Goal: Navigation & Orientation: Find specific page/section

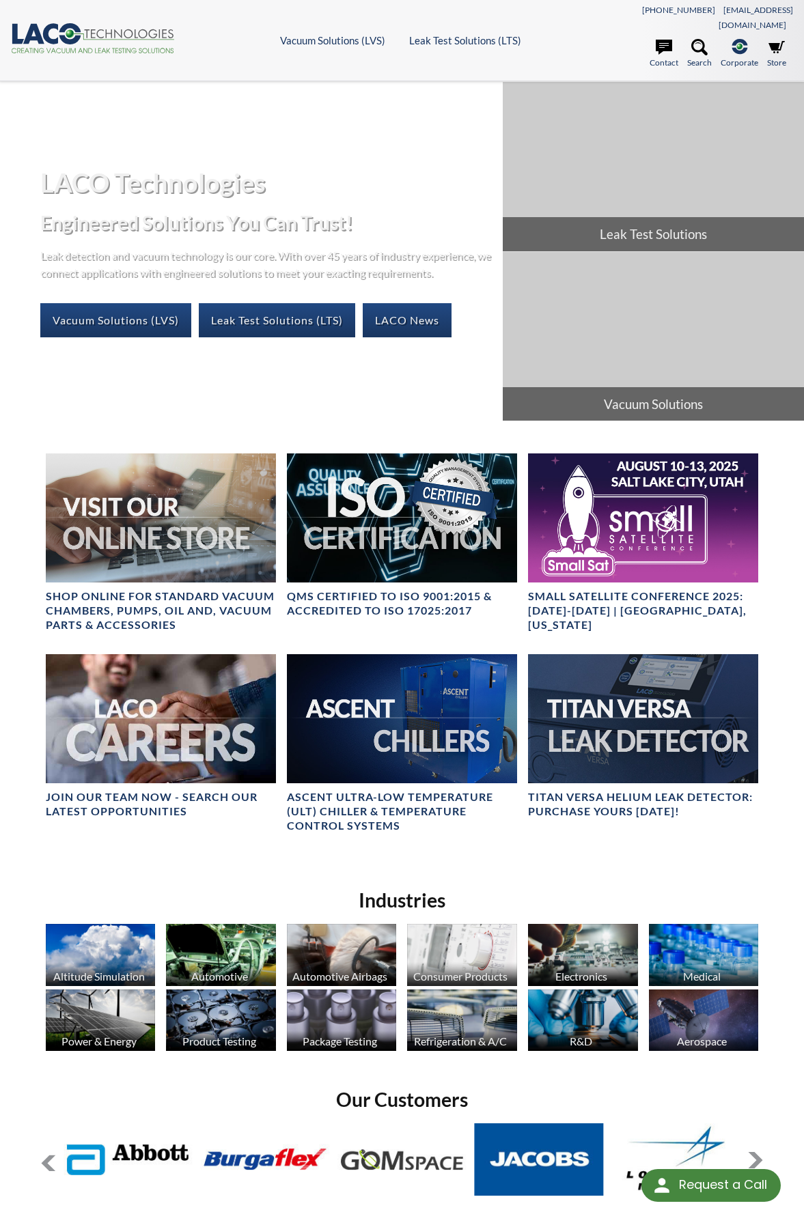
scroll to position [313, 0]
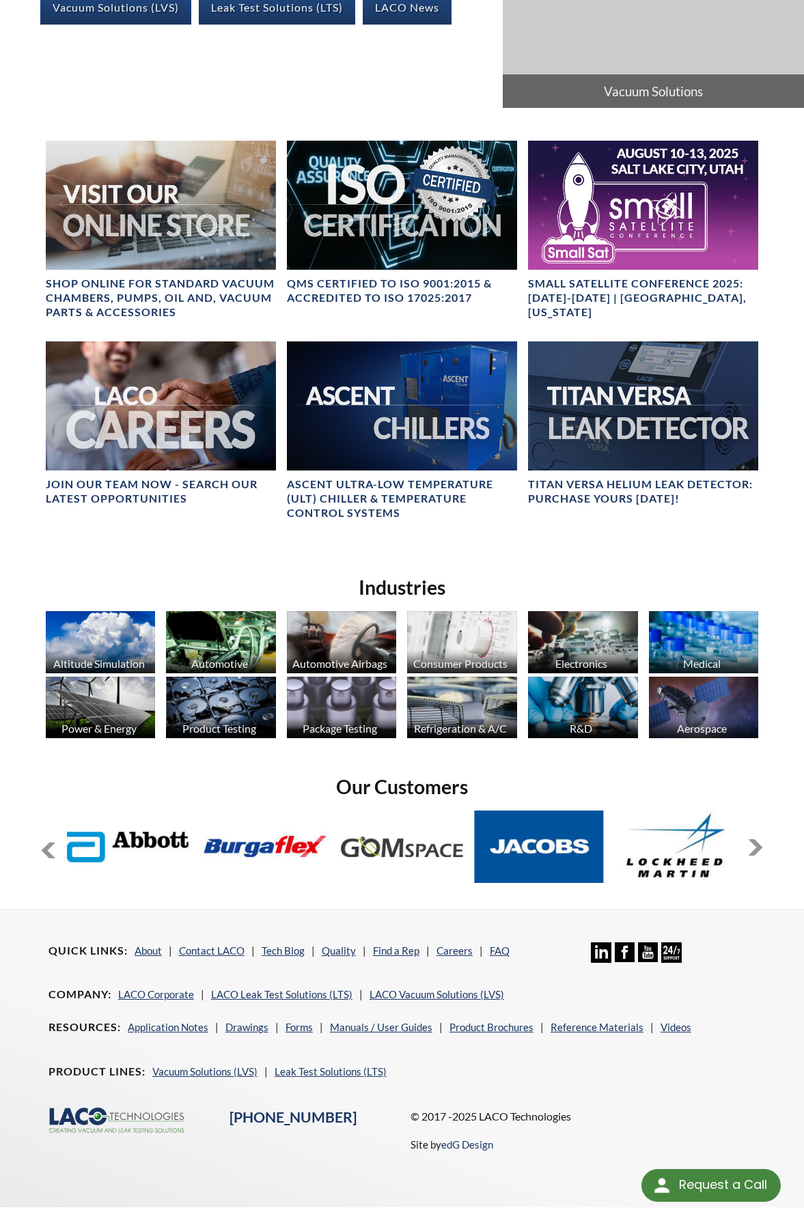
click at [757, 839] on button at bounding box center [755, 847] width 16 height 16
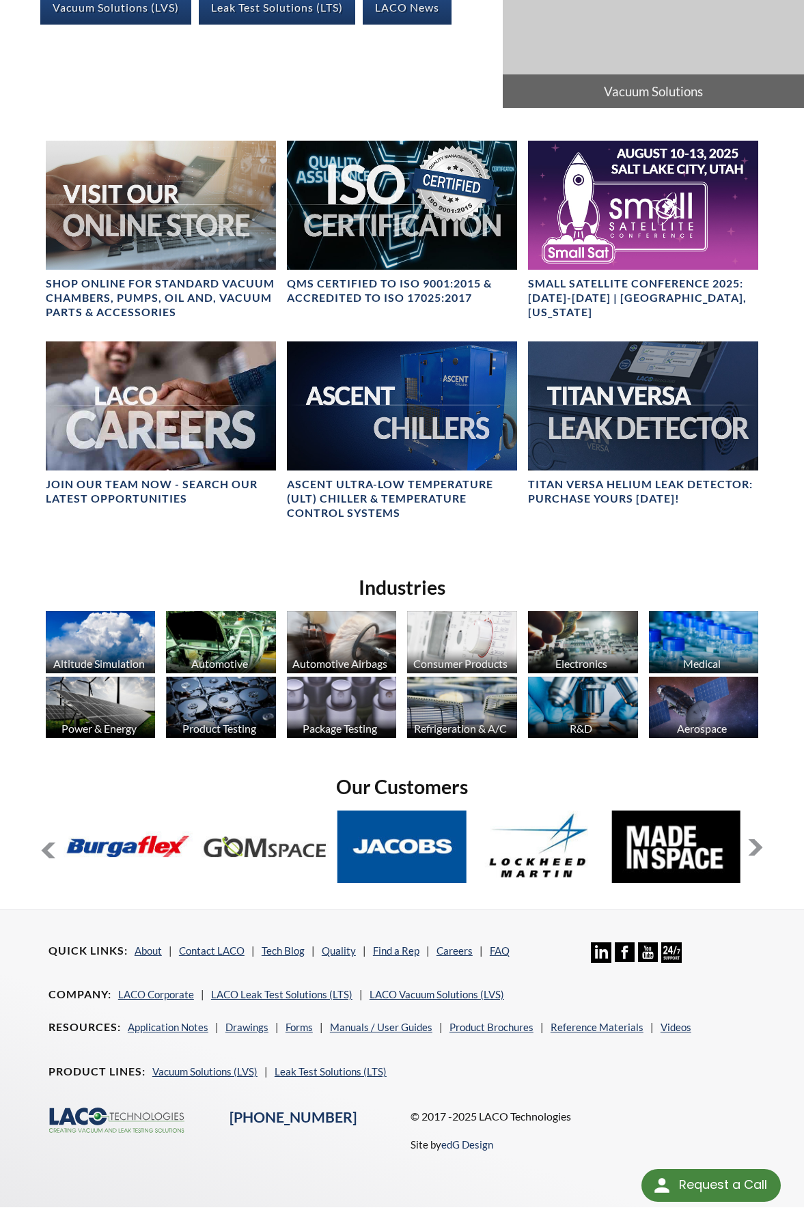
click at [757, 839] on button at bounding box center [755, 847] width 16 height 16
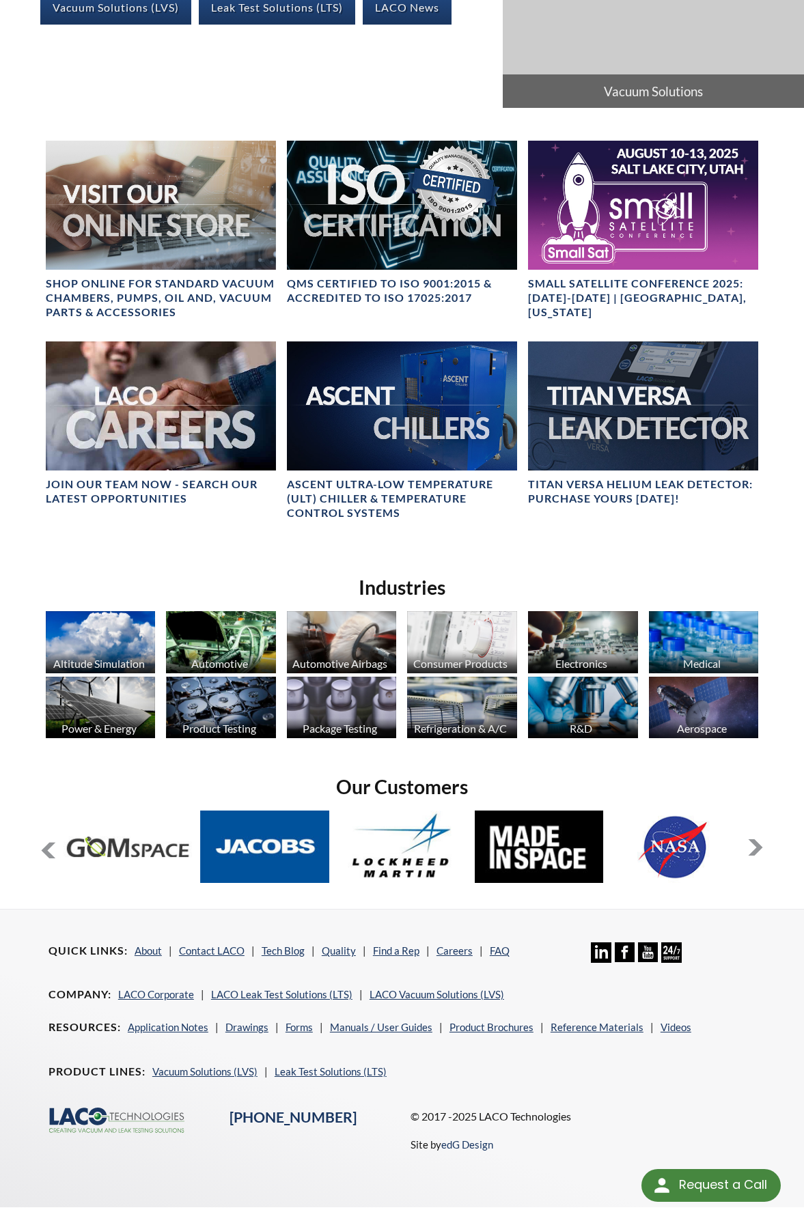
click at [757, 839] on button at bounding box center [755, 847] width 16 height 16
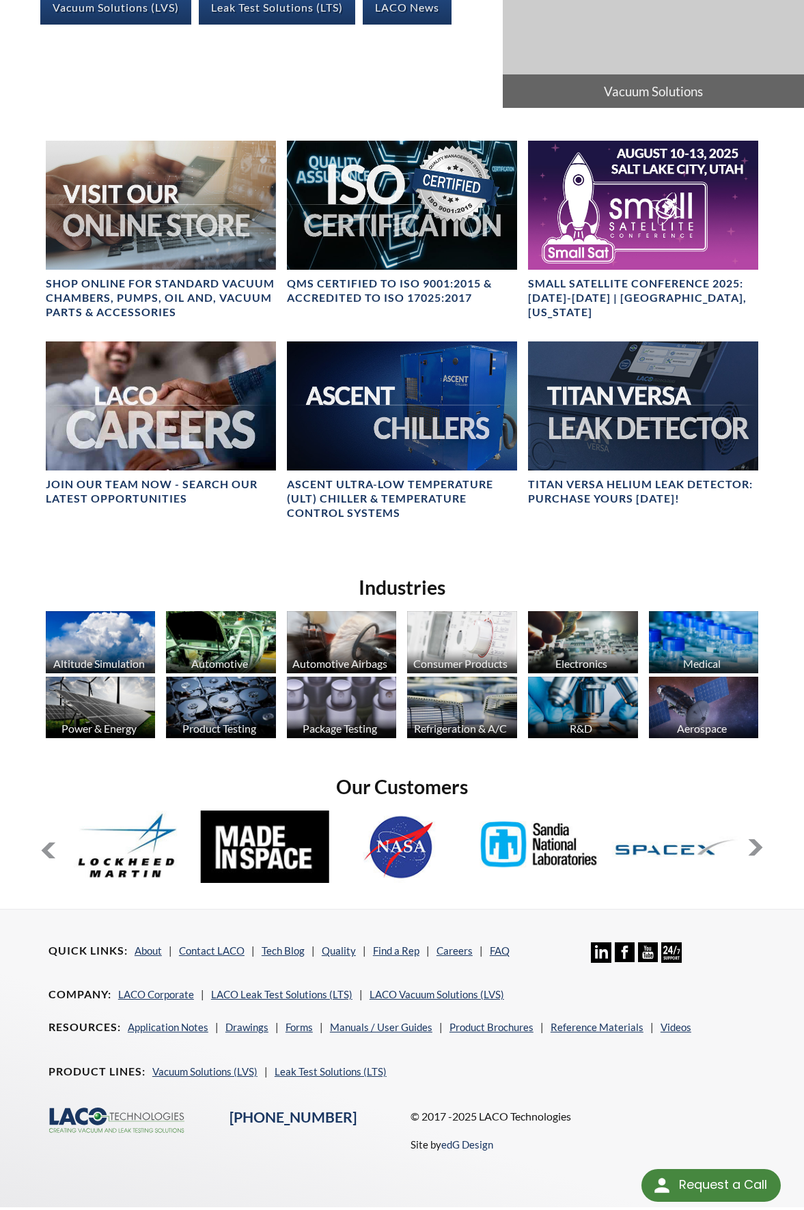
click at [757, 839] on button at bounding box center [755, 847] width 16 height 16
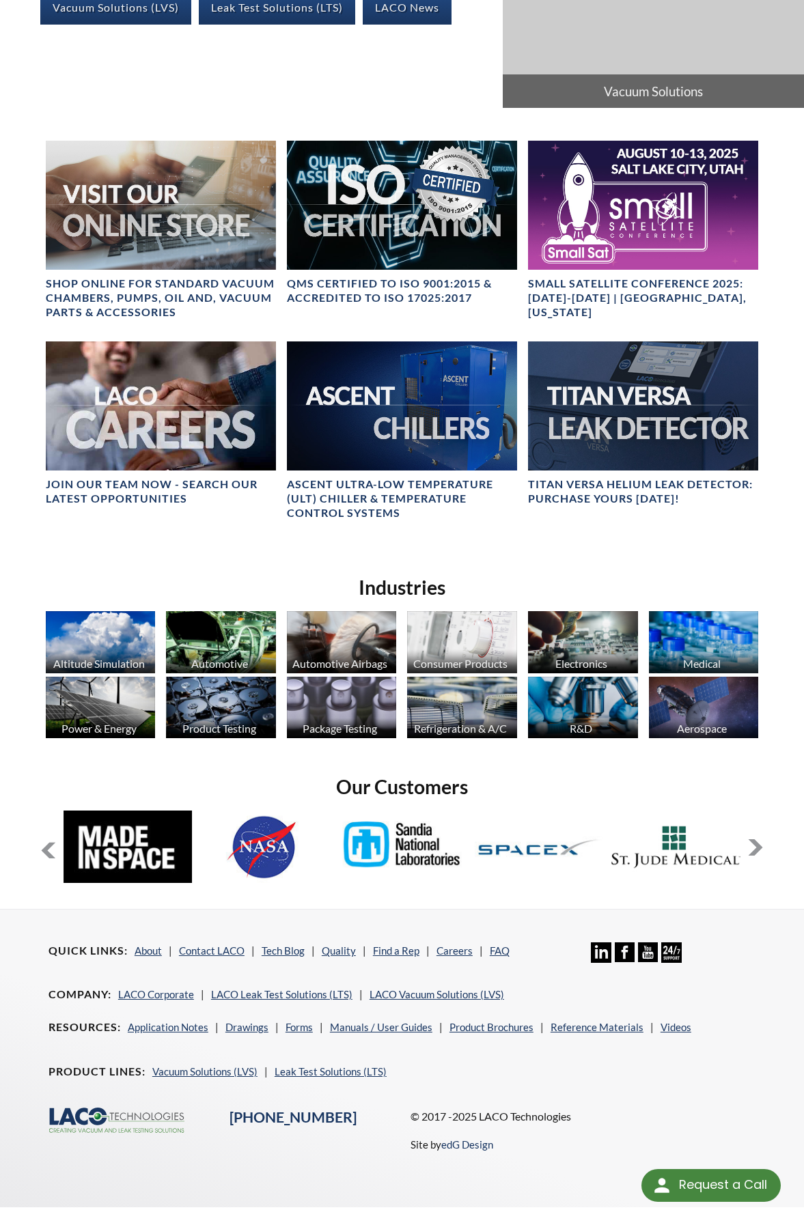
click at [757, 839] on button at bounding box center [755, 847] width 16 height 16
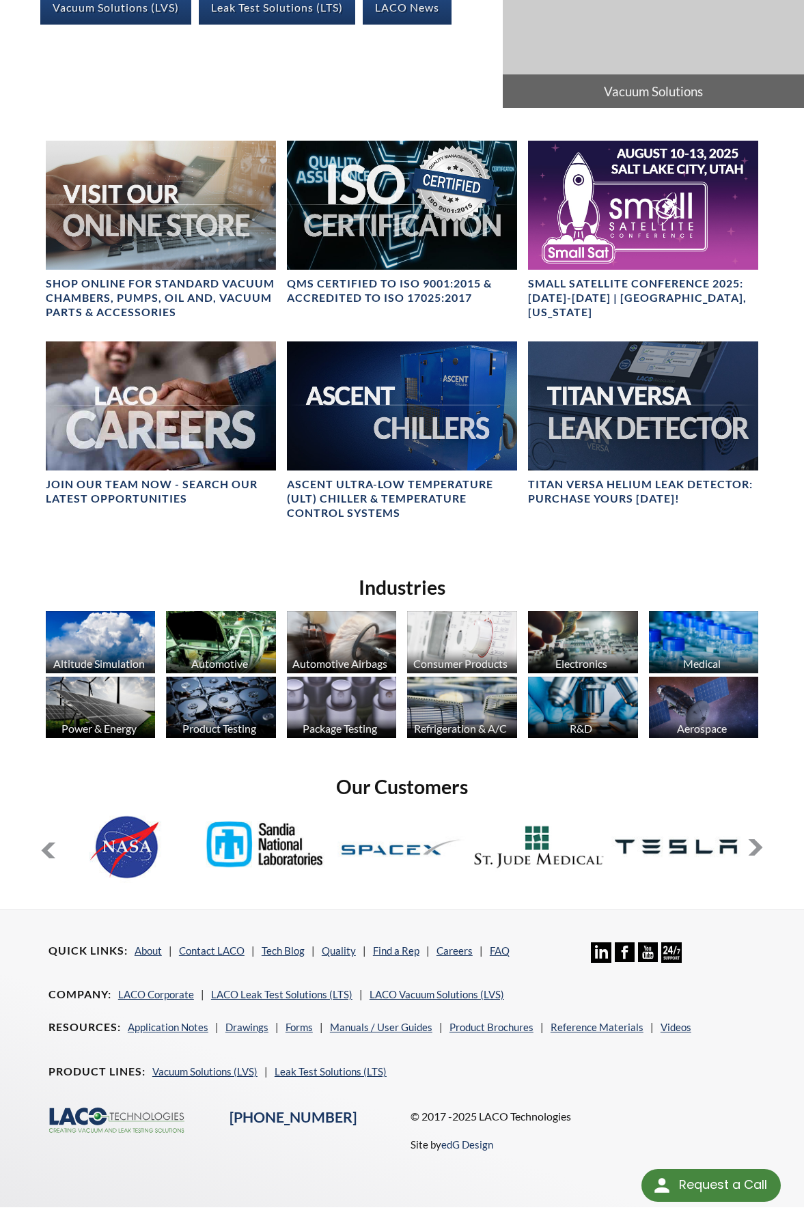
click at [757, 839] on button at bounding box center [755, 847] width 16 height 16
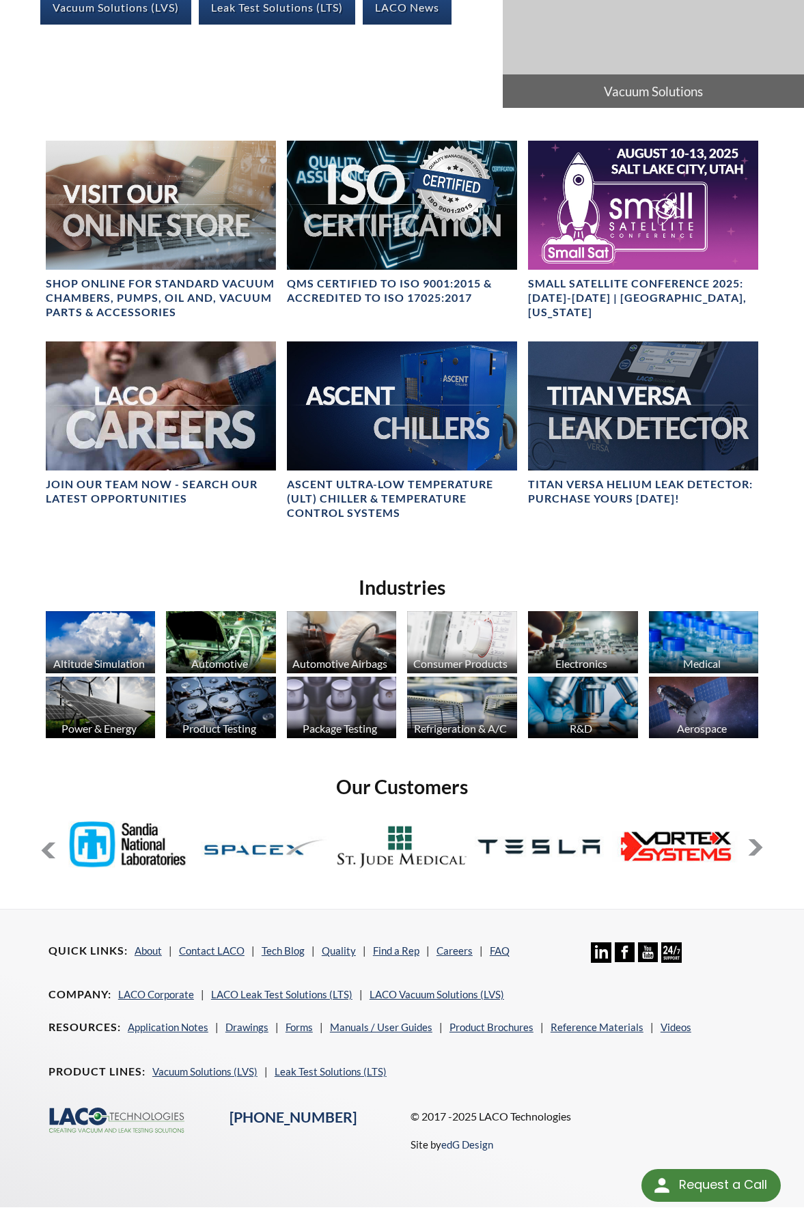
click at [757, 839] on button at bounding box center [755, 847] width 16 height 16
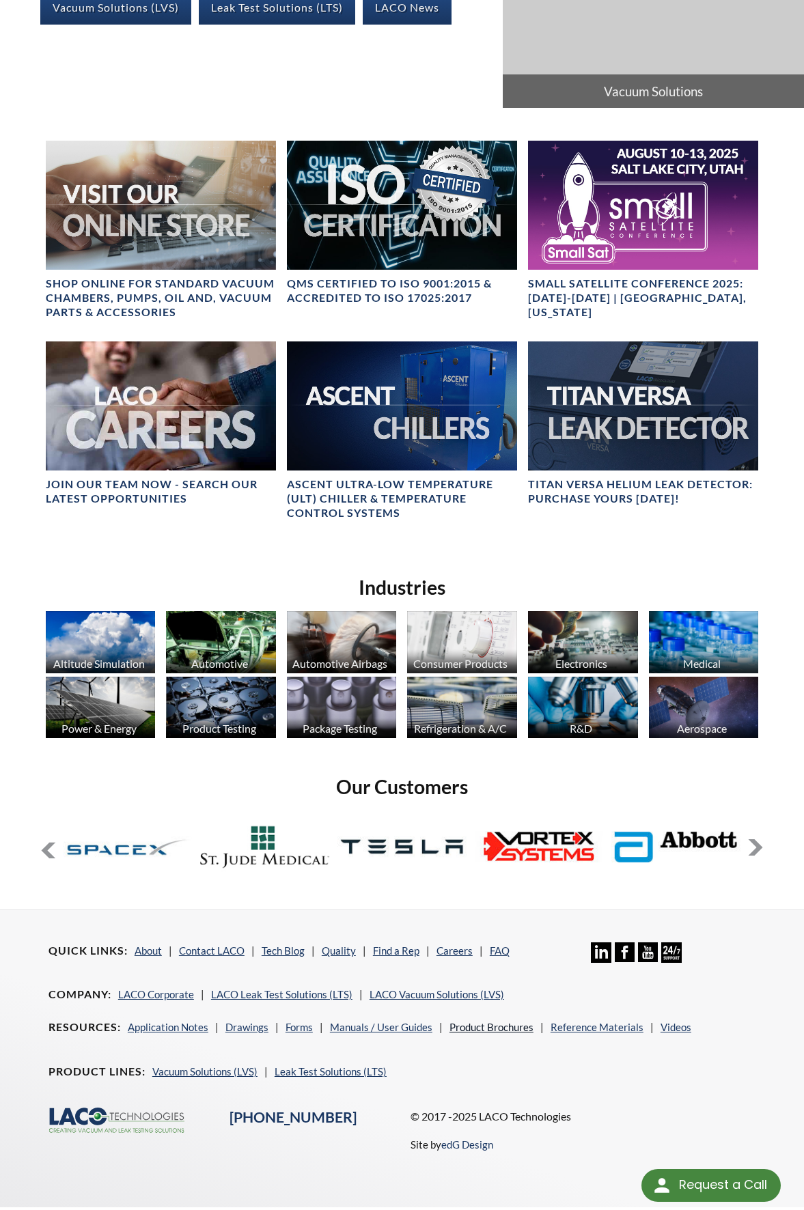
click at [501, 1021] on link "Product Brochures" at bounding box center [491, 1027] width 84 height 12
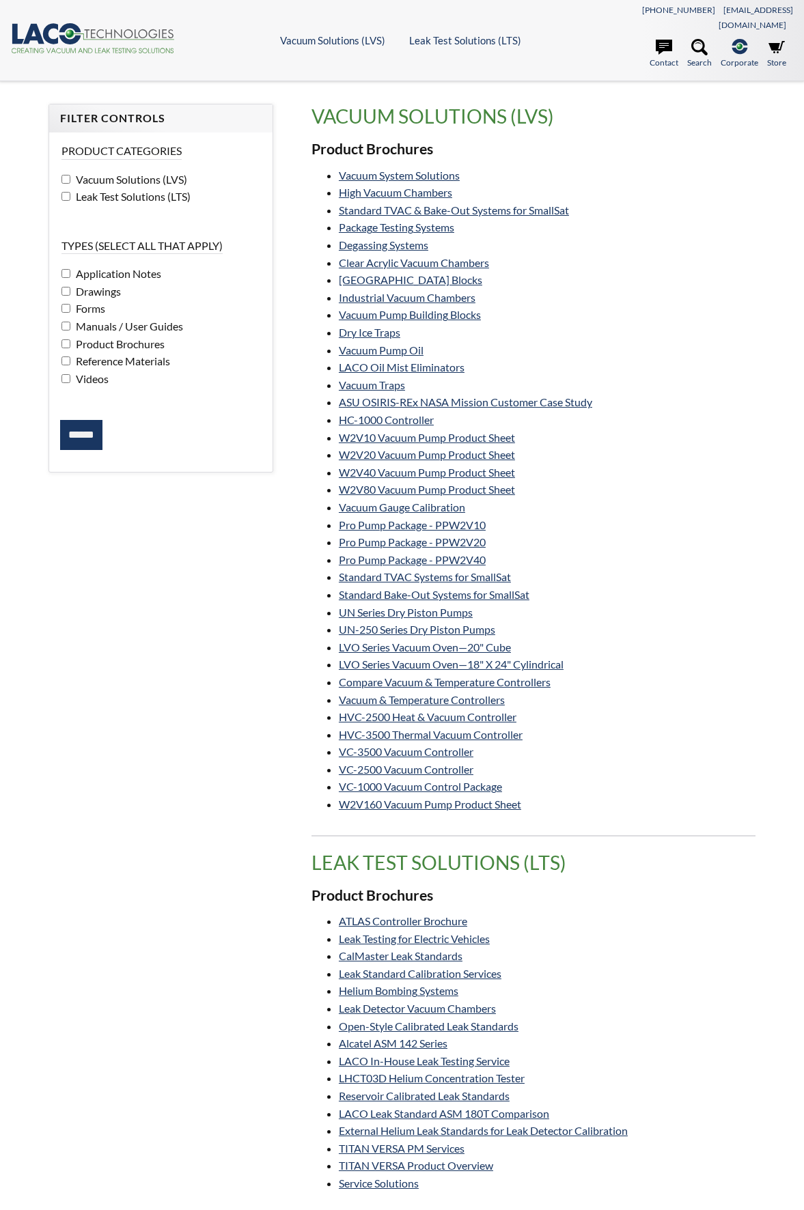
select select "Language Translate Widget"
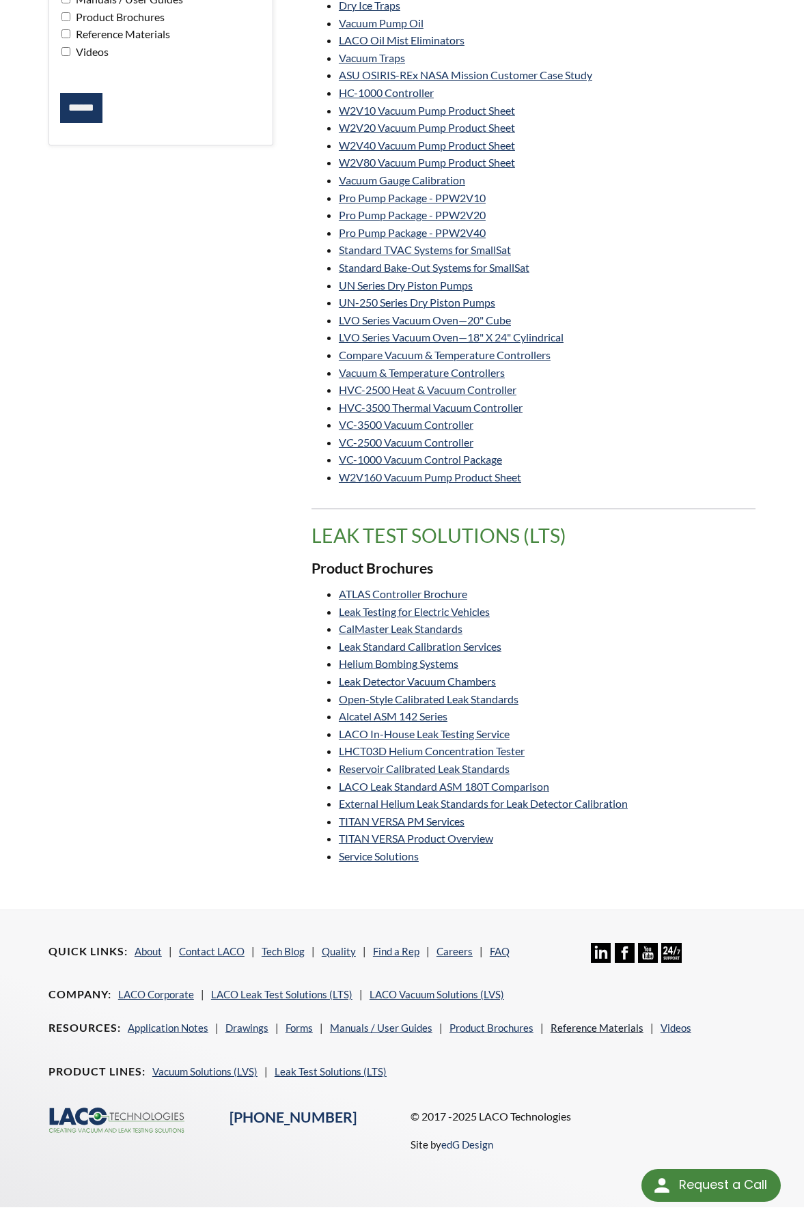
click at [576, 1022] on link "Reference Materials" at bounding box center [596, 1028] width 93 height 12
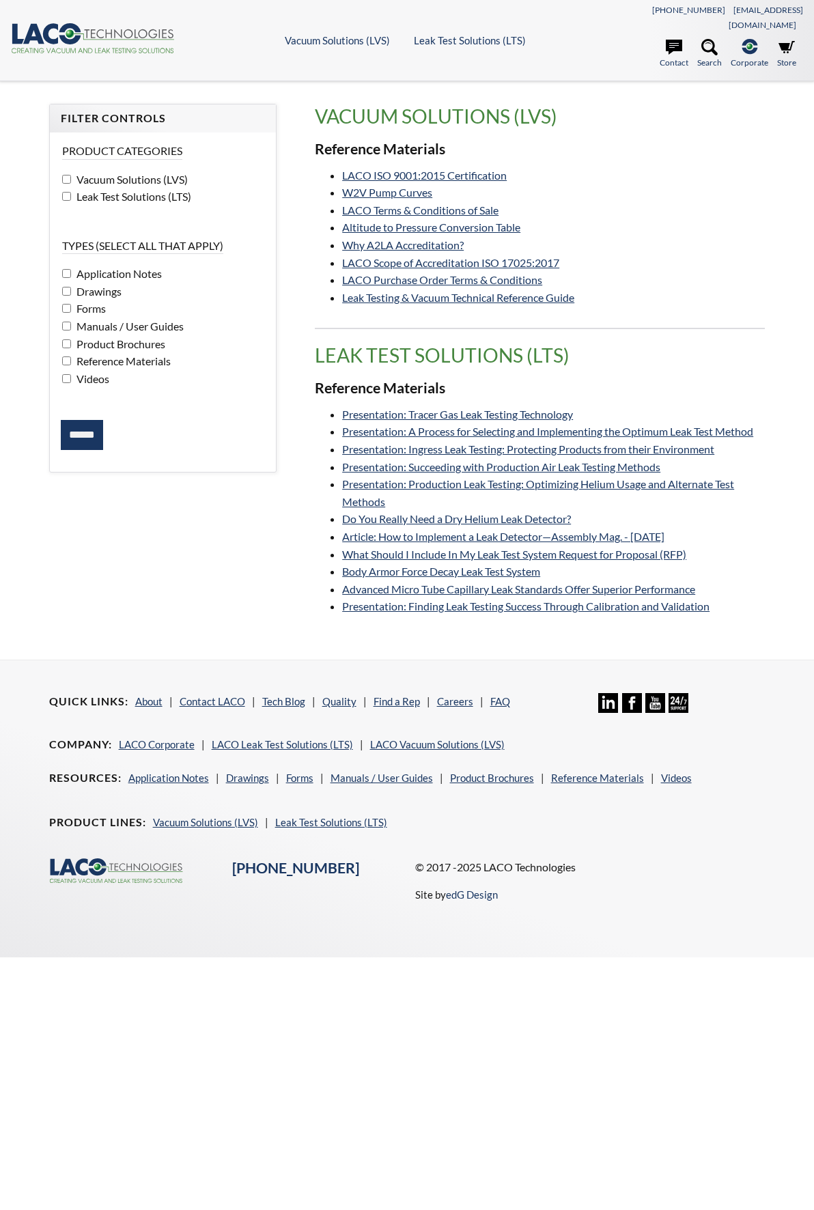
select select "Language Translate Widget"
click at [341, 695] on link "Quality" at bounding box center [339, 701] width 34 height 12
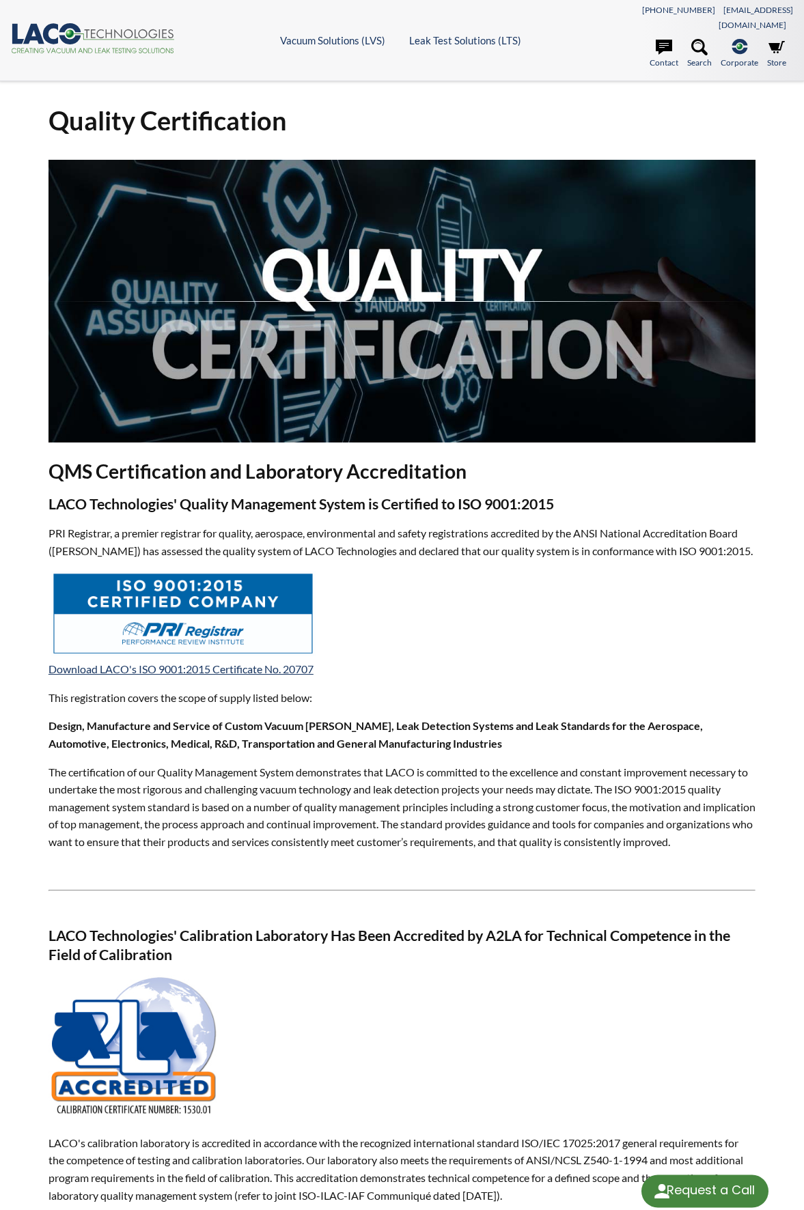
select select "Language Translate Widget"
